Goal: Download file/media

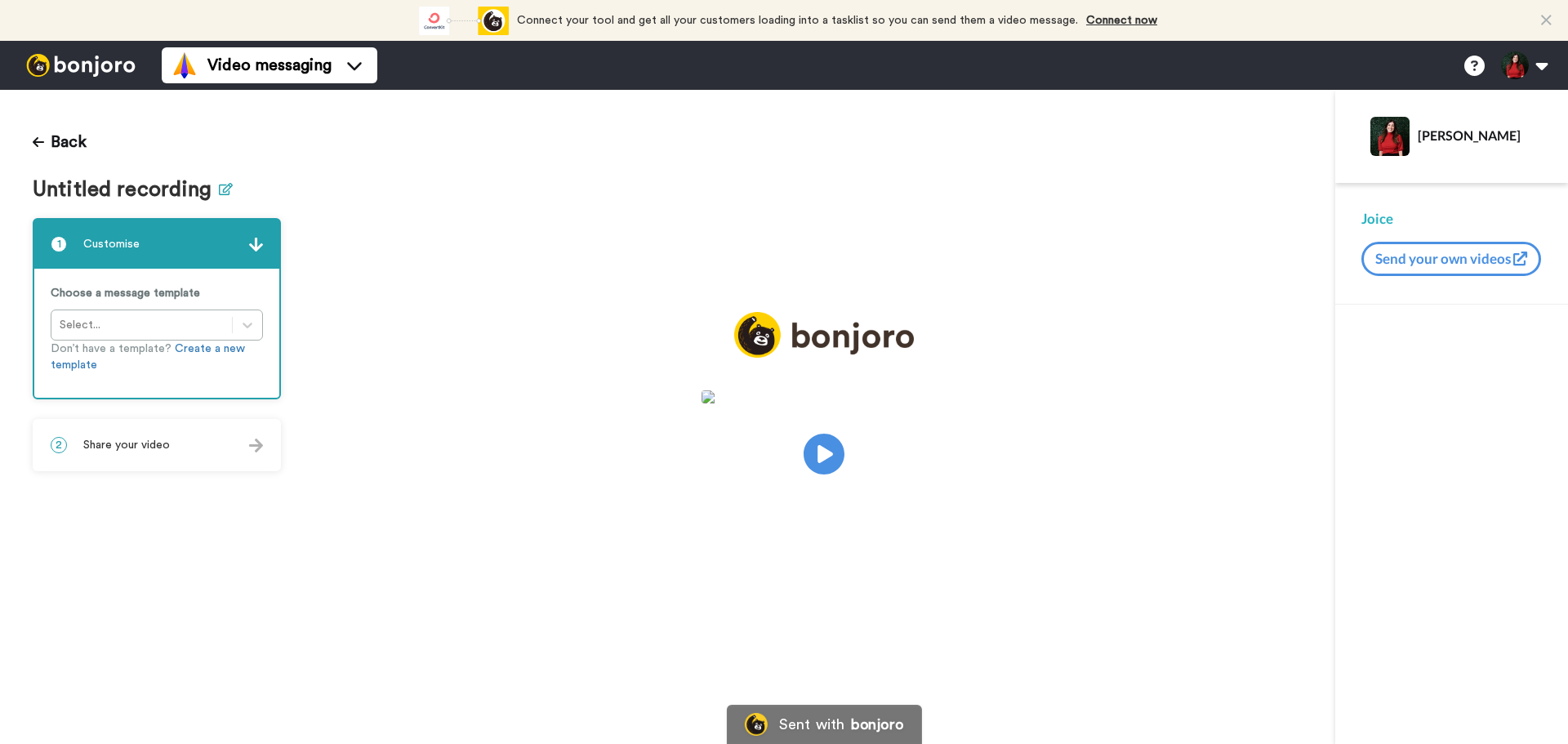
click at [223, 185] on icon at bounding box center [226, 189] width 14 height 12
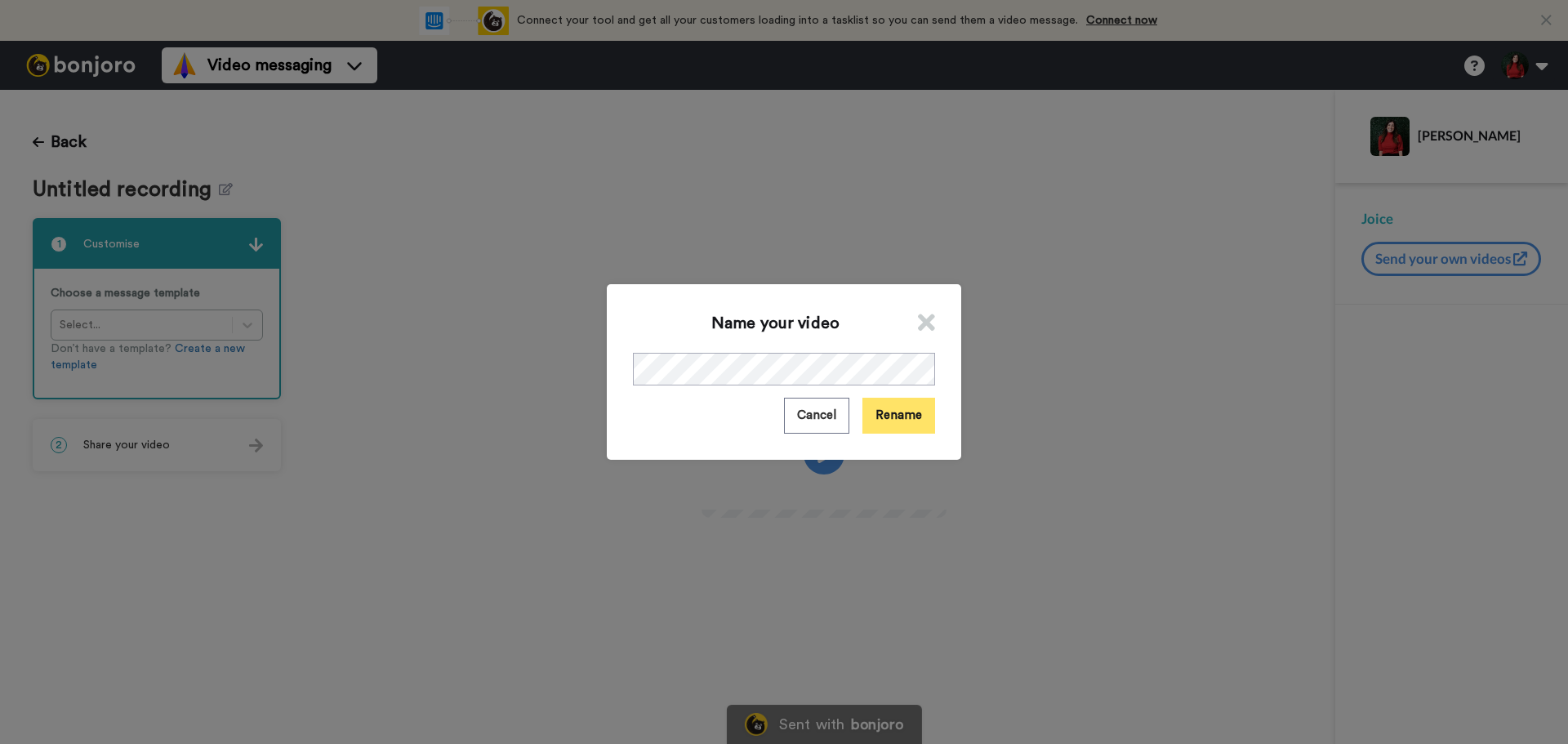
click at [891, 411] on button "Rename" at bounding box center [899, 415] width 73 height 35
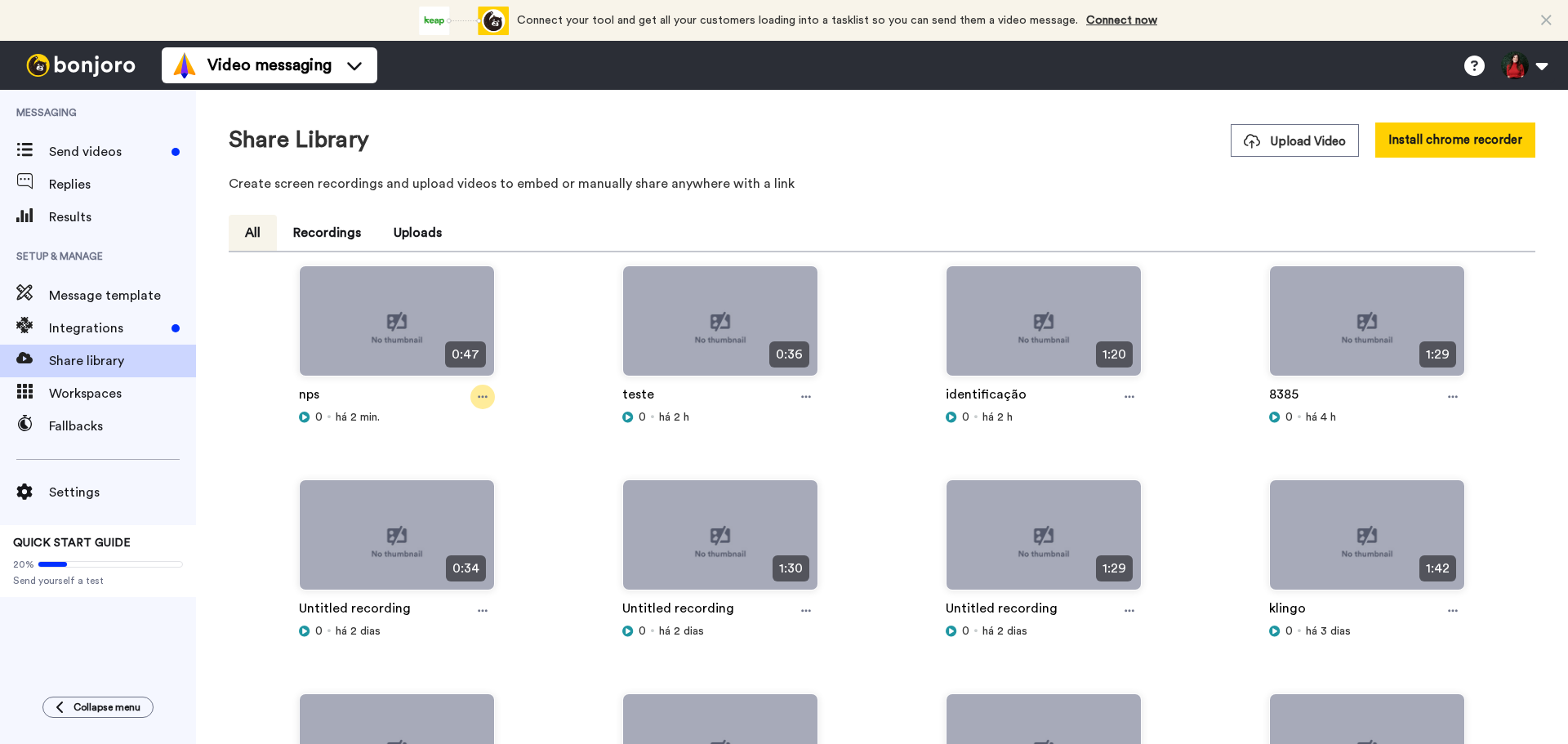
click at [478, 398] on icon at bounding box center [482, 397] width 10 height 12
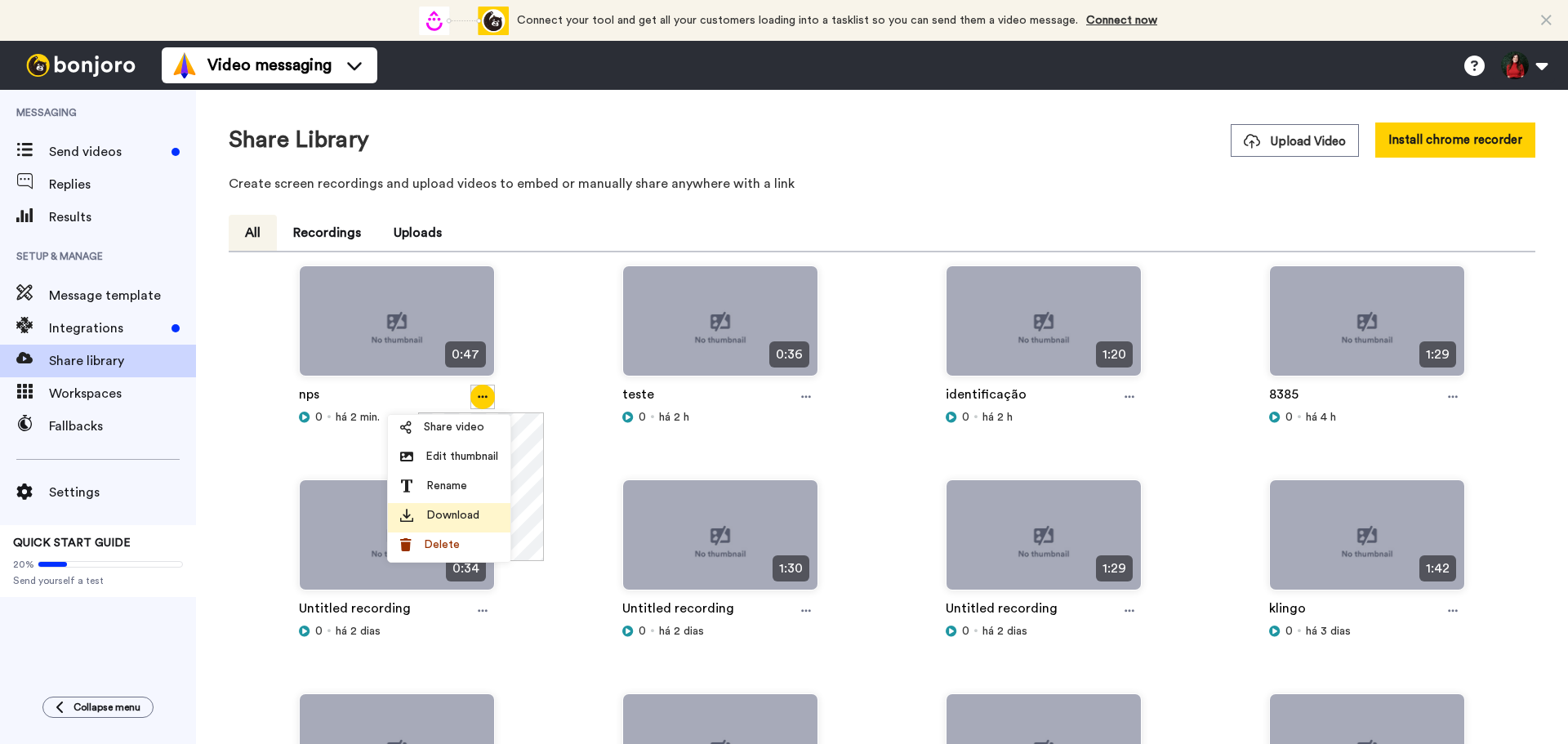
click at [489, 519] on div "Download" at bounding box center [449, 515] width 98 height 16
